Goal: Find specific page/section: Find specific page/section

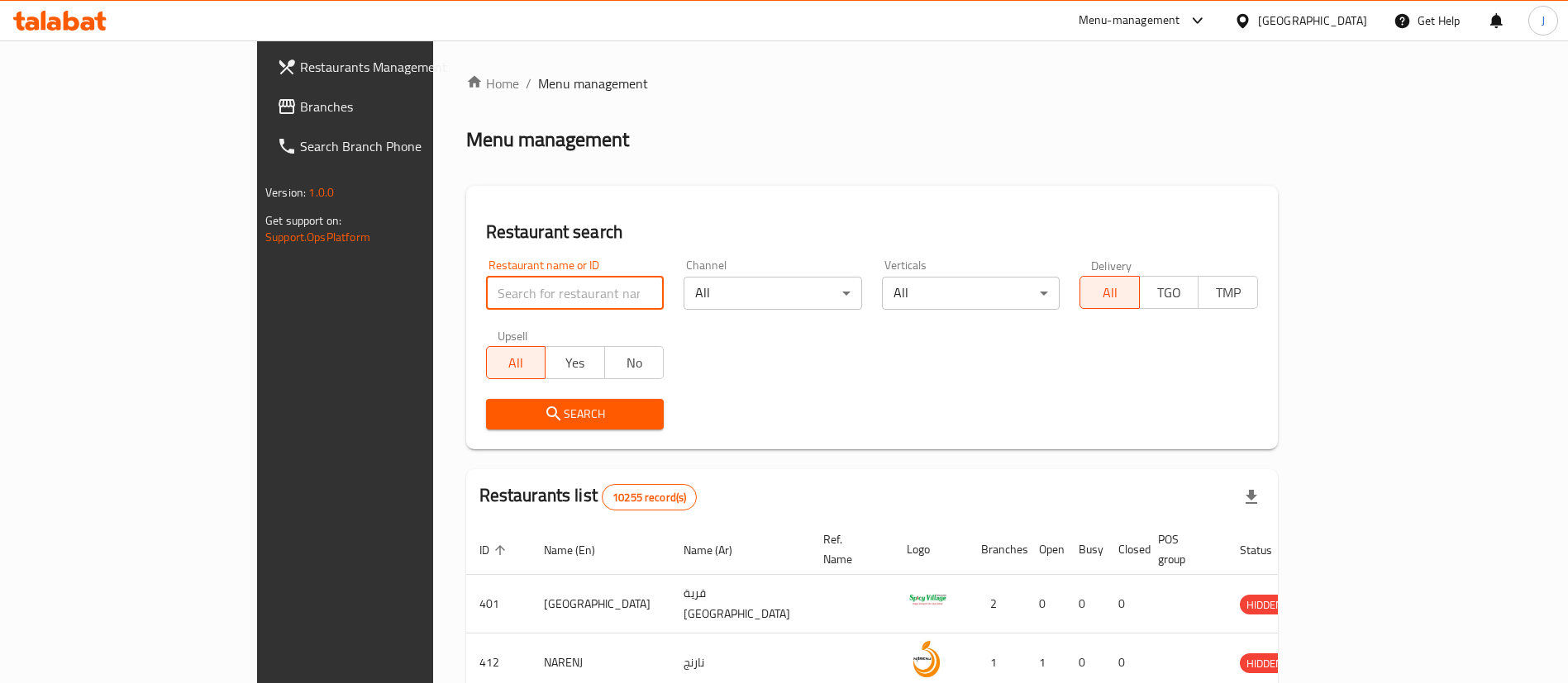
click at [488, 286] on input "search" at bounding box center [576, 293] width 179 height 33
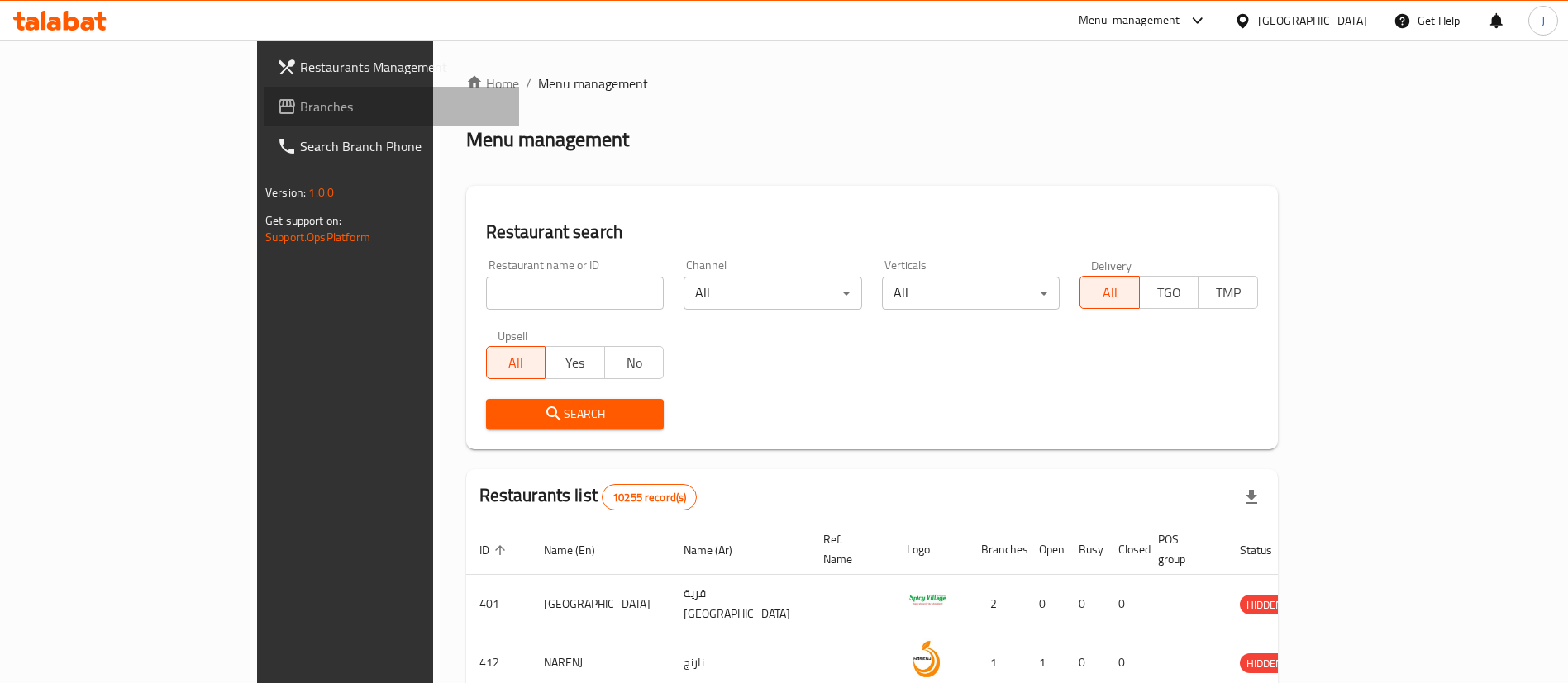
click at [300, 104] on span "Branches" at bounding box center [403, 107] width 205 height 20
